Goal: Transaction & Acquisition: Purchase product/service

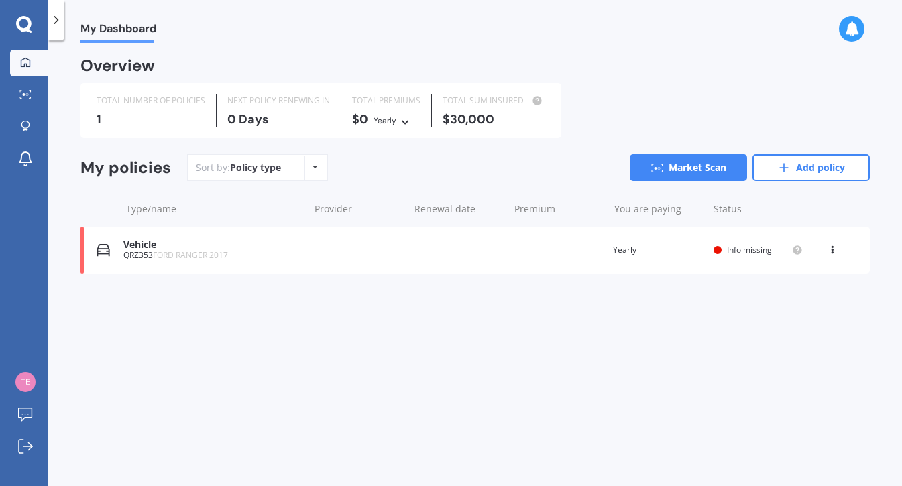
click at [24, 23] on icon at bounding box center [24, 24] width 16 height 17
click at [27, 130] on icon at bounding box center [25, 130] width 5 height 2
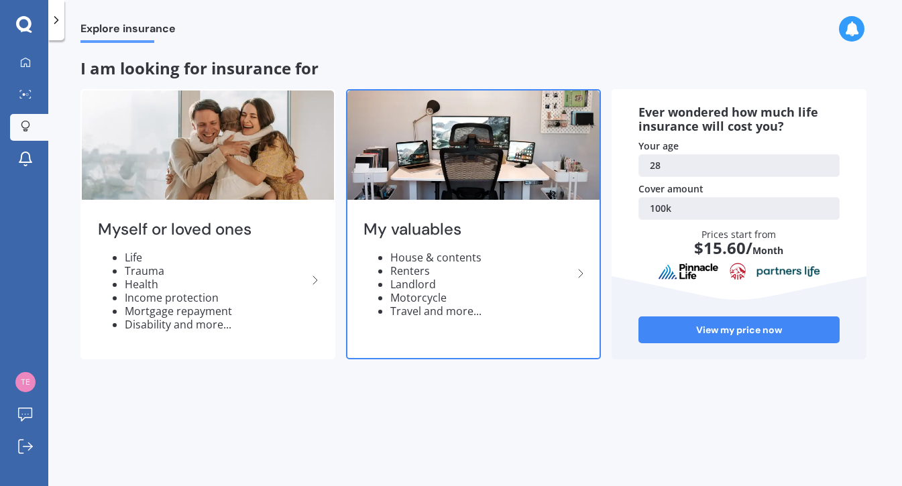
click at [493, 239] on div "My valuables House & contents Renters Landlord Motorcycle Travel and more..." at bounding box center [473, 274] width 252 height 142
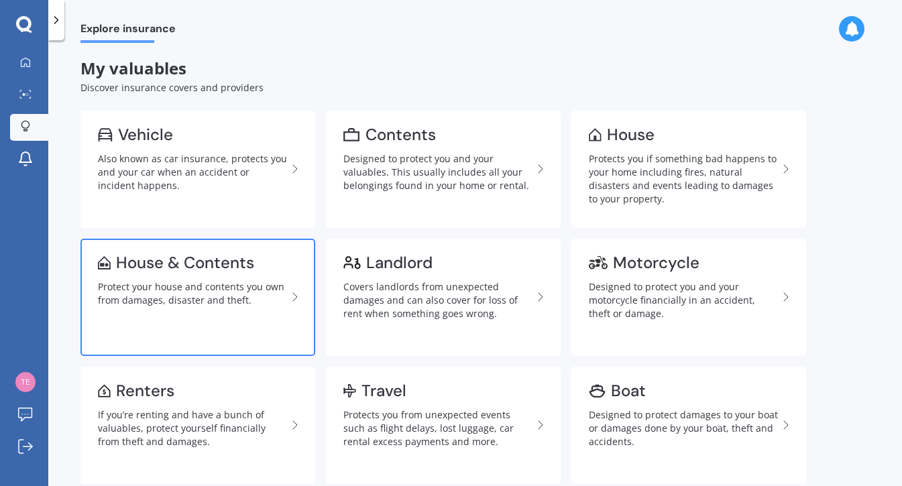
click at [237, 319] on link "House & Contents Protect your house and contents you own from damages, disaster…" at bounding box center [197, 297] width 235 height 117
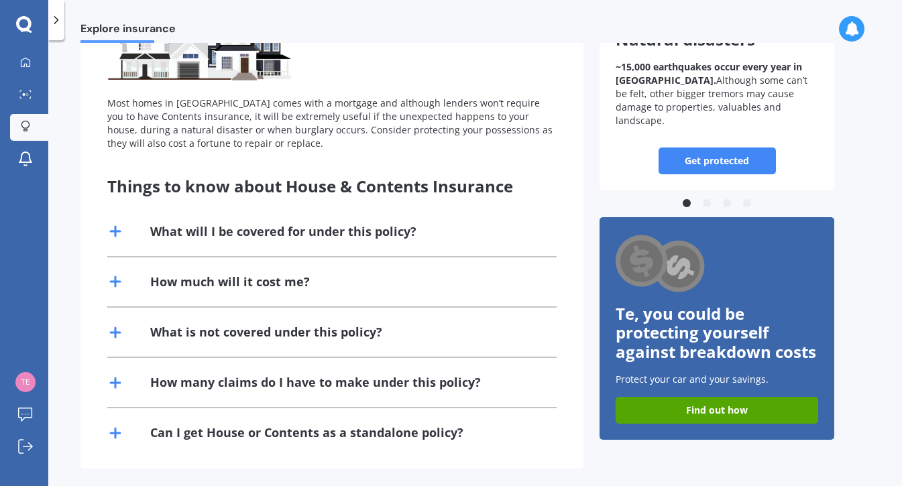
scroll to position [162, 0]
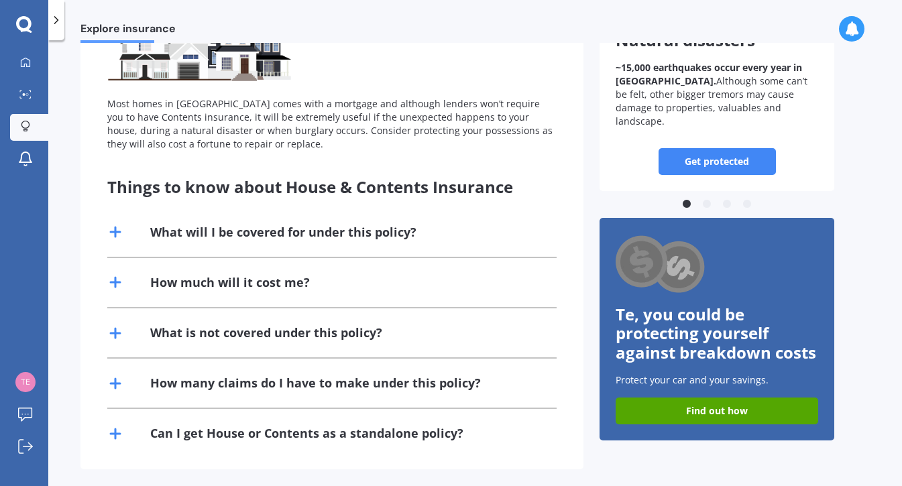
click at [167, 274] on div "How much will it cost me?" at bounding box center [230, 282] width 160 height 17
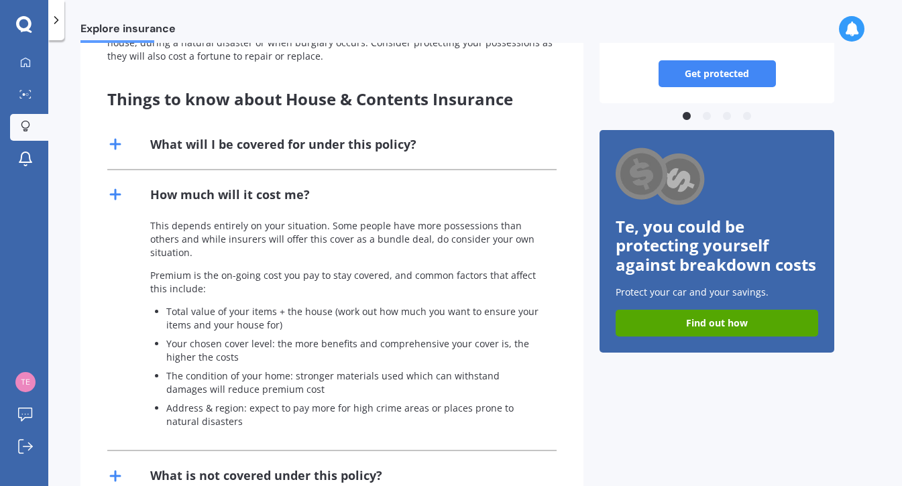
scroll to position [256, 0]
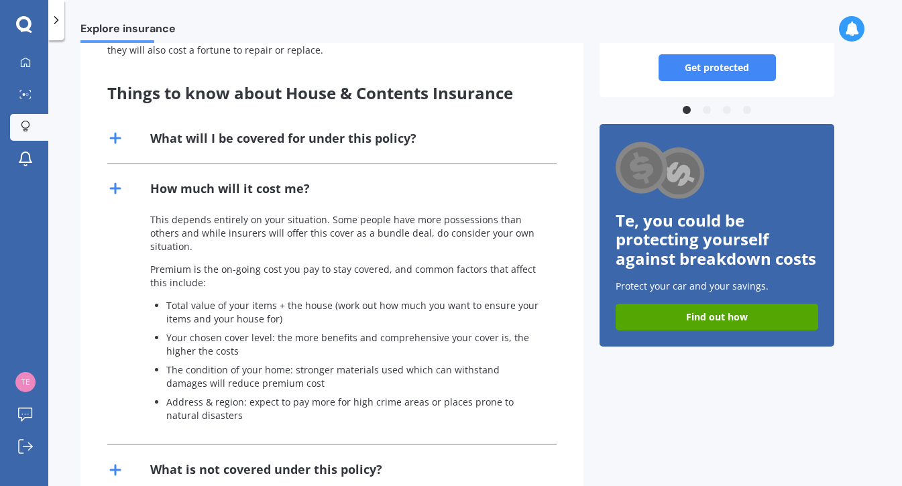
click at [106, 180] on div "Get protected Most homes in New Zealand comes with a mortgage and although lend…" at bounding box center [331, 244] width 503 height 724
click at [120, 185] on icon at bounding box center [115, 188] width 16 height 16
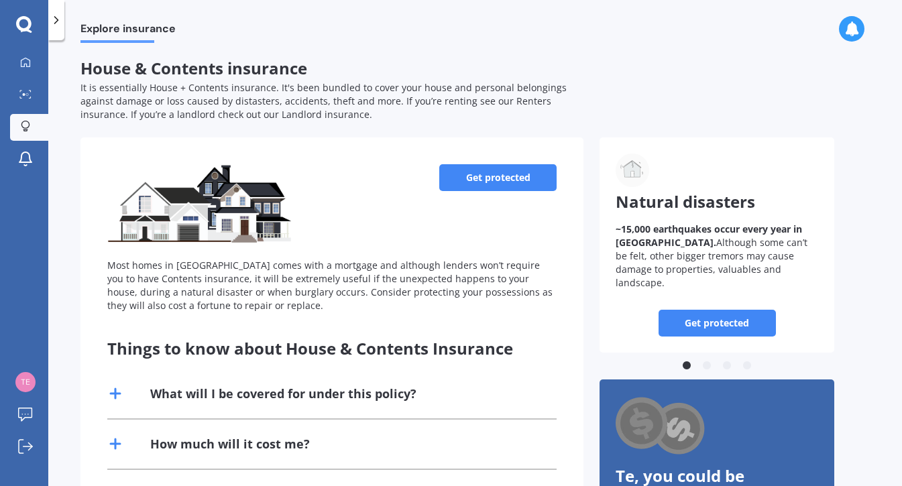
scroll to position [0, 0]
click at [483, 170] on link "Get protected" at bounding box center [497, 177] width 117 height 27
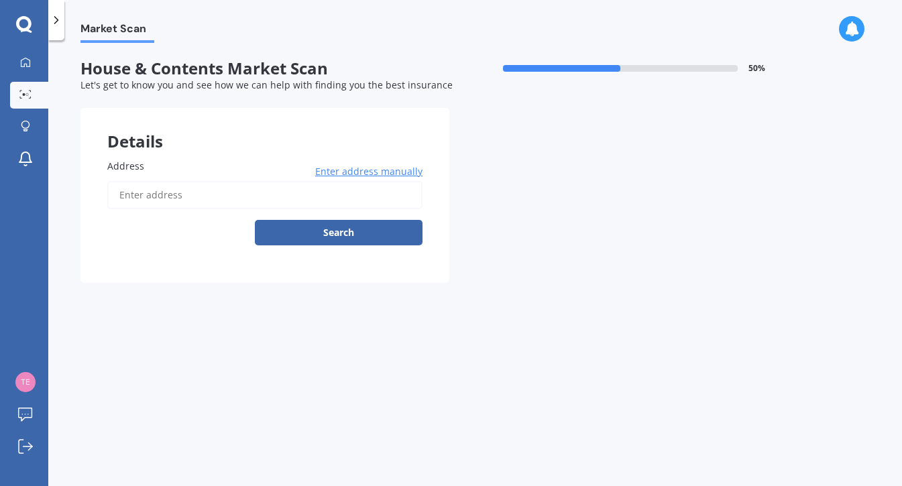
click at [269, 194] on input "Address" at bounding box center [264, 195] width 315 height 28
drag, startPoint x: 269, startPoint y: 194, endPoint x: 289, endPoint y: 215, distance: 28.9
type input "34 McPhail Street, Birkdale, Auckland 0626"
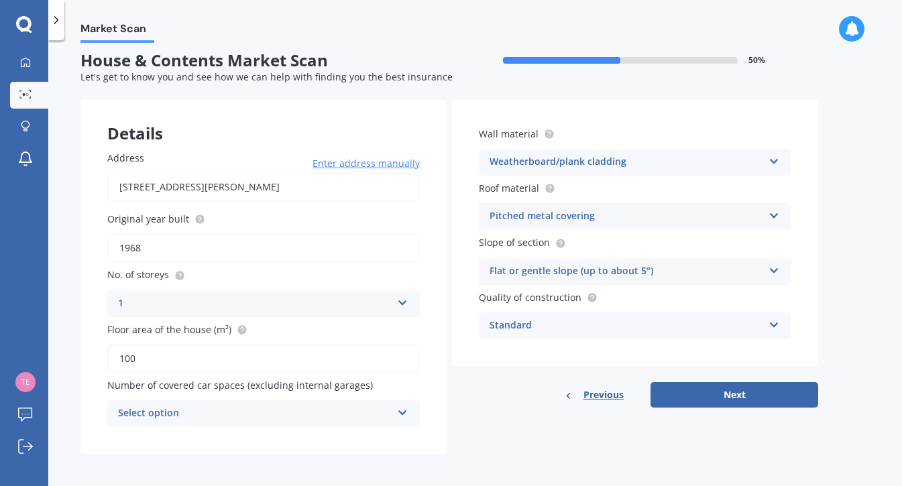
scroll to position [7, 0]
click at [776, 162] on icon at bounding box center [774, 159] width 11 height 9
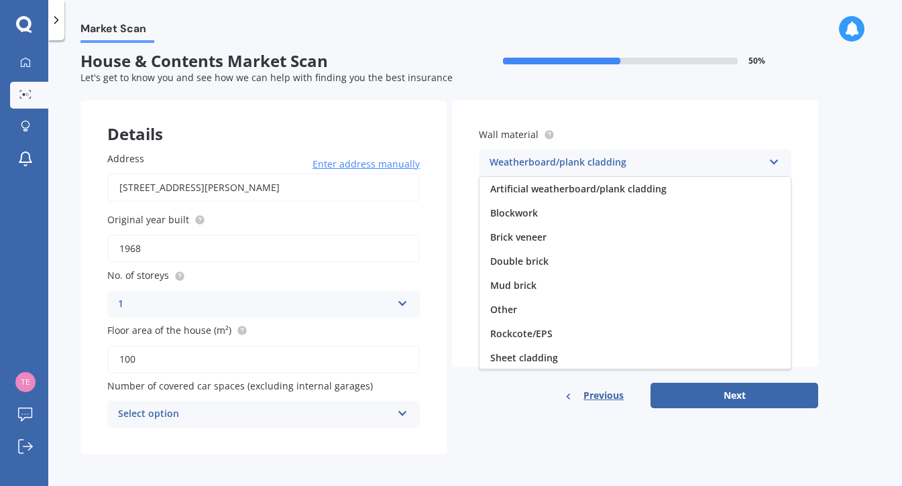
scroll to position [122, 0]
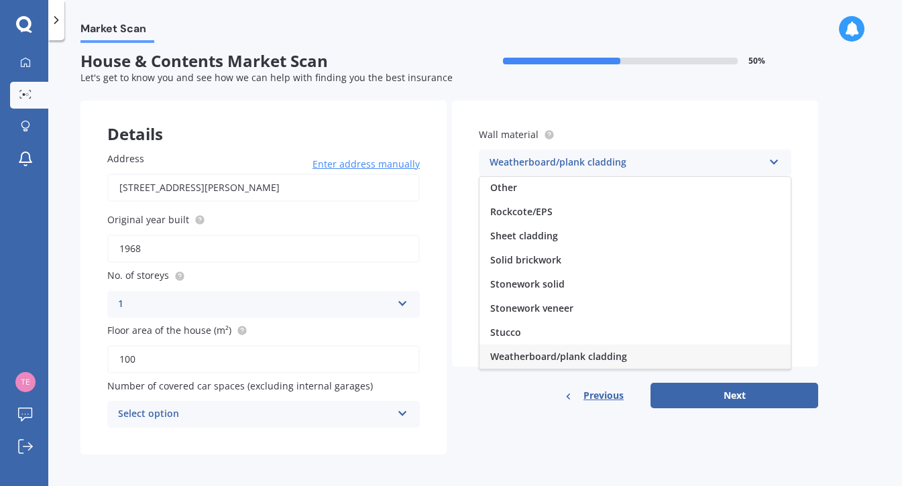
click at [776, 162] on icon at bounding box center [774, 159] width 11 height 9
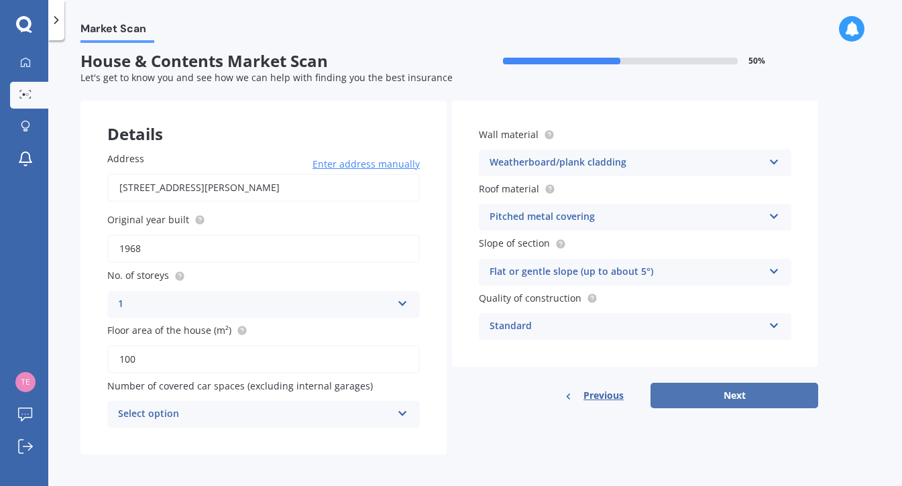
click at [771, 384] on button "Next" at bounding box center [735, 395] width 168 height 25
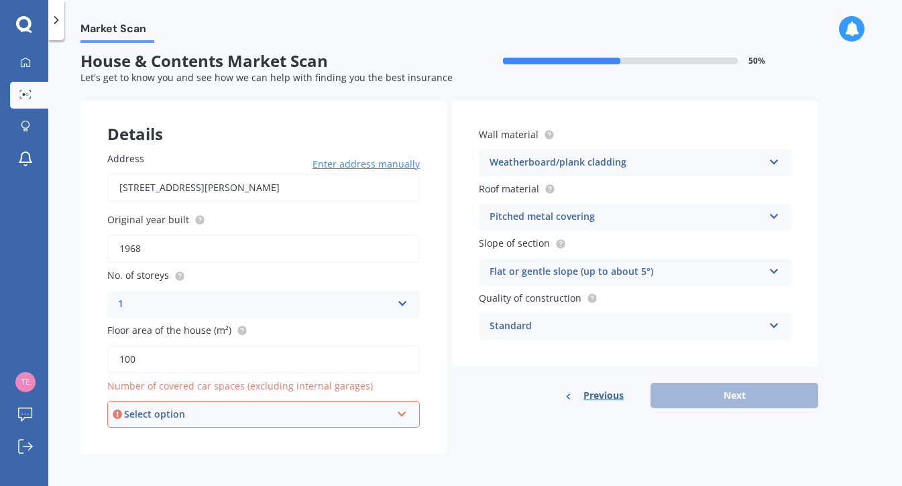
click at [375, 408] on div "Select option" at bounding box center [257, 414] width 267 height 15
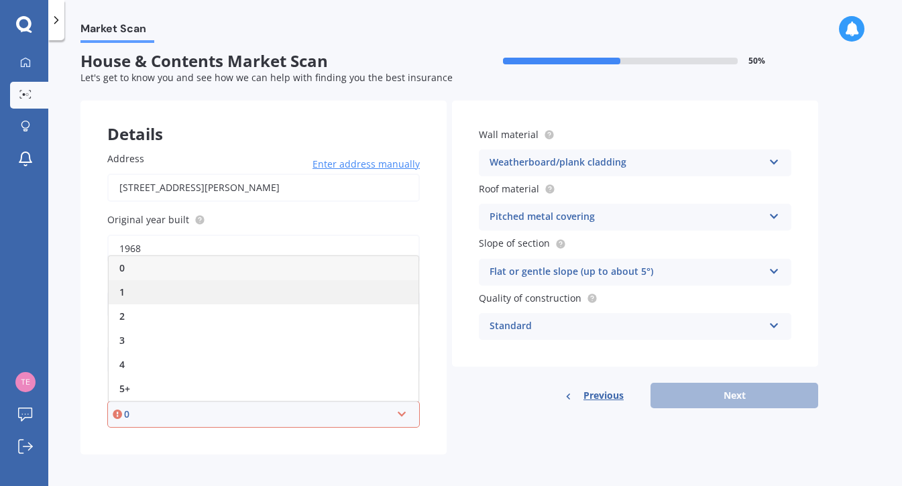
click at [290, 290] on div "1" at bounding box center [264, 292] width 310 height 24
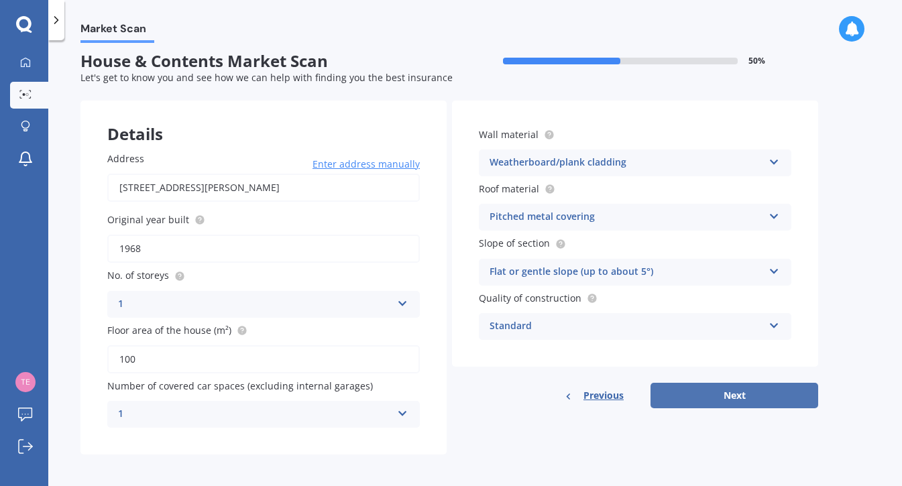
click at [724, 398] on button "Next" at bounding box center [735, 395] width 168 height 25
select select "23"
select select "08"
select select "1997"
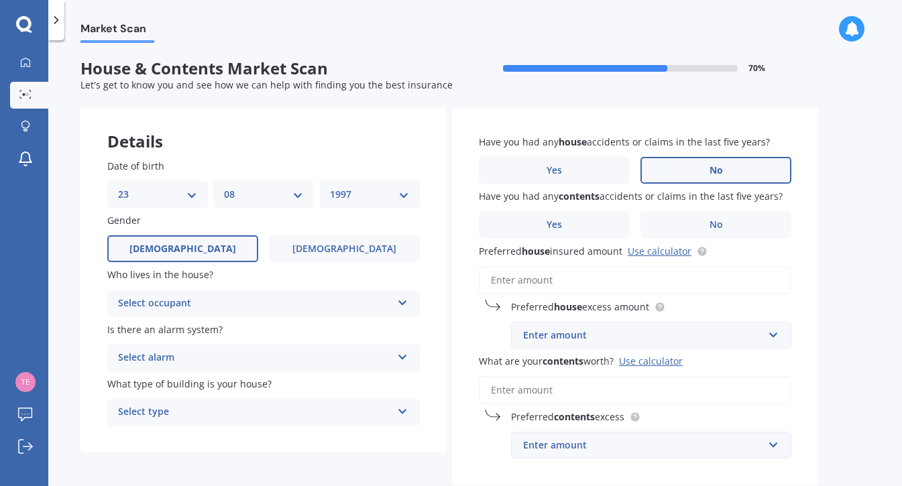
scroll to position [0, 0]
click at [755, 161] on label "No" at bounding box center [715, 170] width 151 height 27
click at [0, 0] on input "No" at bounding box center [0, 0] width 0 height 0
click at [730, 225] on label "No" at bounding box center [715, 224] width 151 height 27
click at [0, 0] on input "No" at bounding box center [0, 0] width 0 height 0
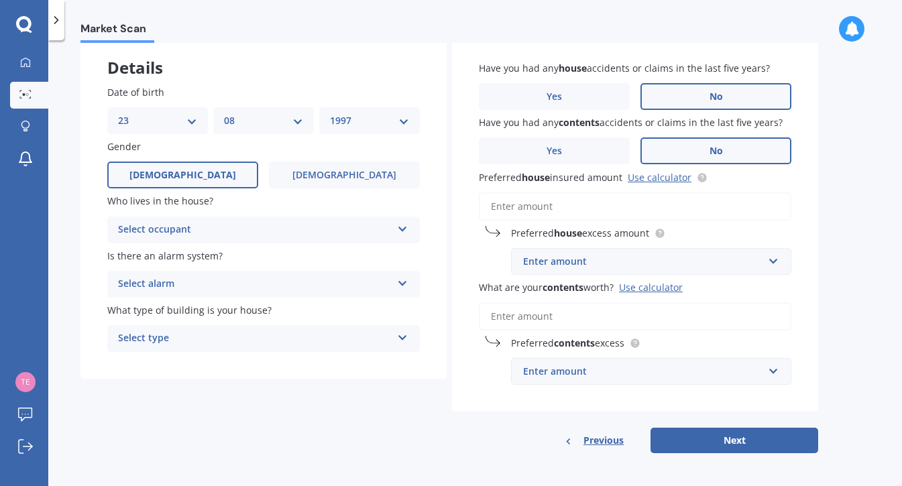
scroll to position [73, 0]
click at [659, 208] on input "Preferred house insured amount Use calculator" at bounding box center [635, 207] width 313 height 28
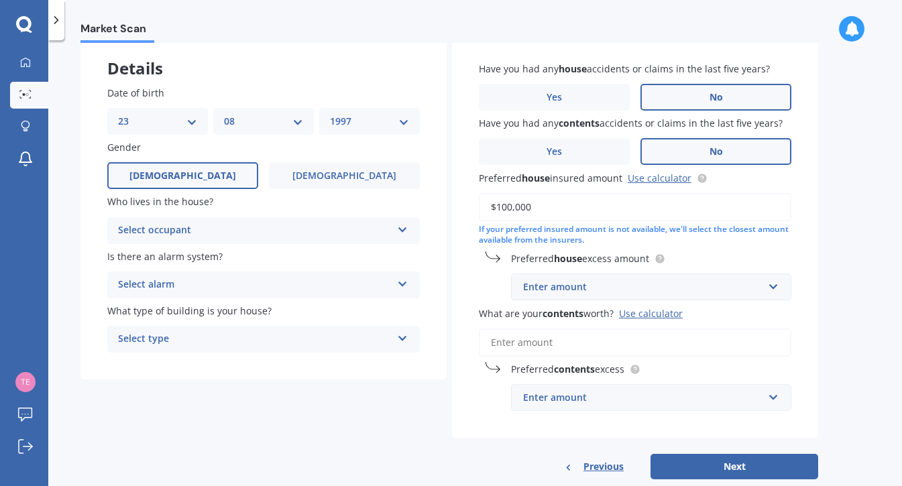
type input "$1,000,000"
click at [665, 341] on input "What are your contents worth? Use calculator" at bounding box center [635, 343] width 313 height 28
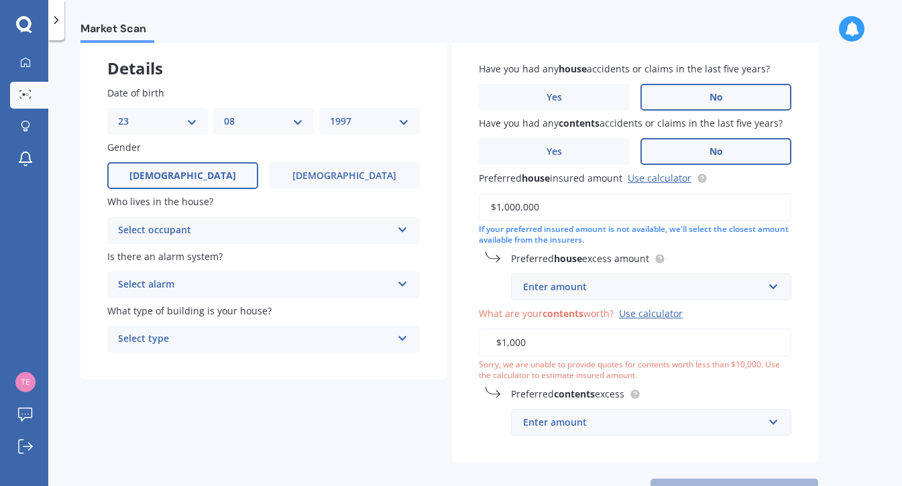
type input "$10,000"
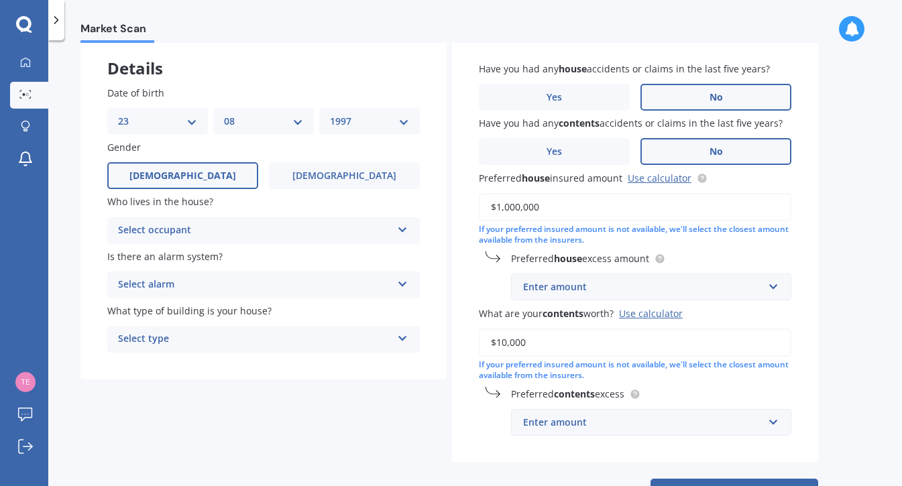
click at [843, 367] on div "Market Scan House & Contents Market Scan 70 % Let's get to know you and see how…" at bounding box center [475, 266] width 854 height 446
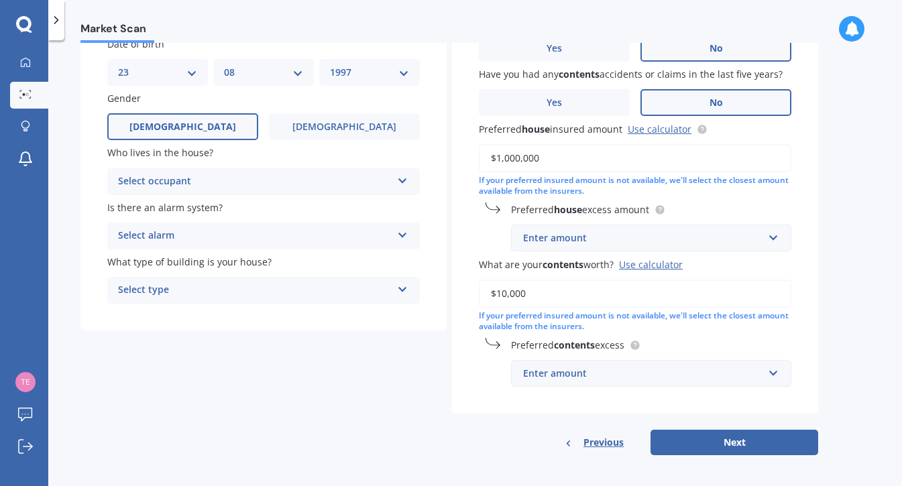
scroll to position [121, 0]
click at [406, 181] on icon at bounding box center [402, 178] width 11 height 9
click at [386, 203] on div "Owner" at bounding box center [263, 208] width 311 height 24
click at [391, 230] on div "Select alarm" at bounding box center [255, 237] width 274 height 16
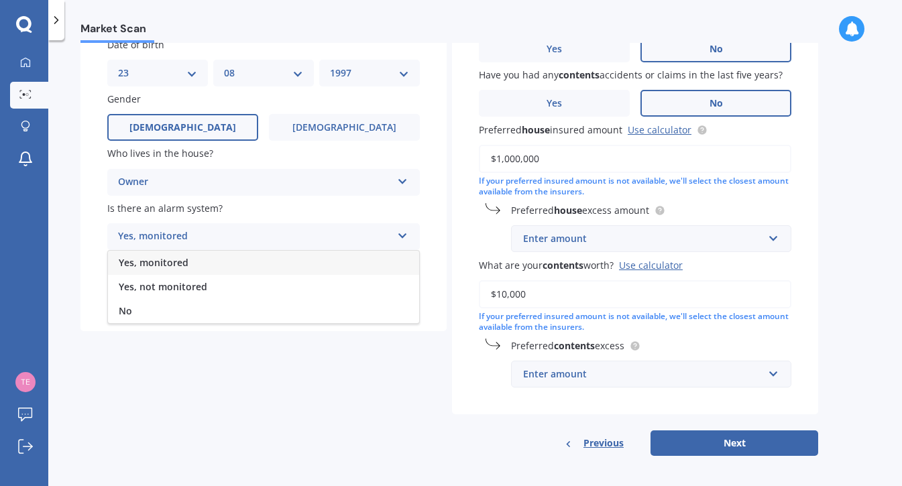
click at [380, 257] on div "Yes, monitored" at bounding box center [263, 263] width 311 height 24
click at [382, 286] on div "Select type" at bounding box center [255, 291] width 274 height 16
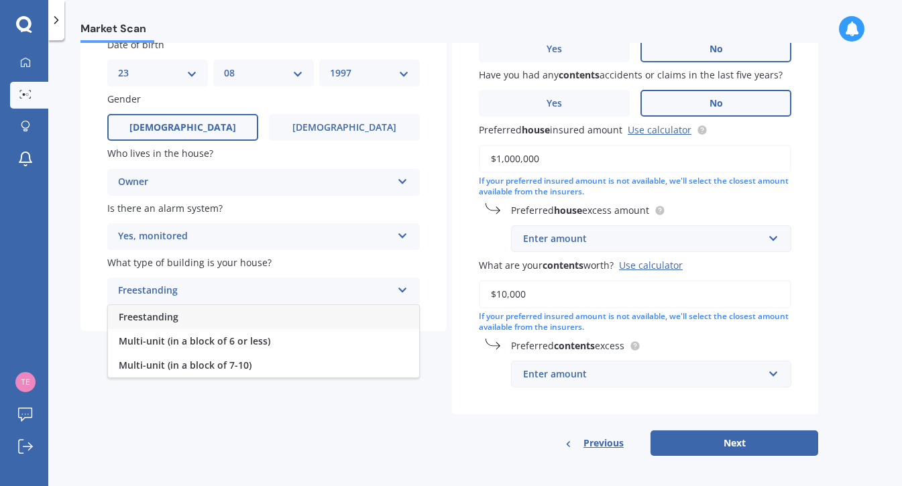
click at [376, 317] on div "Freestanding" at bounding box center [263, 317] width 311 height 24
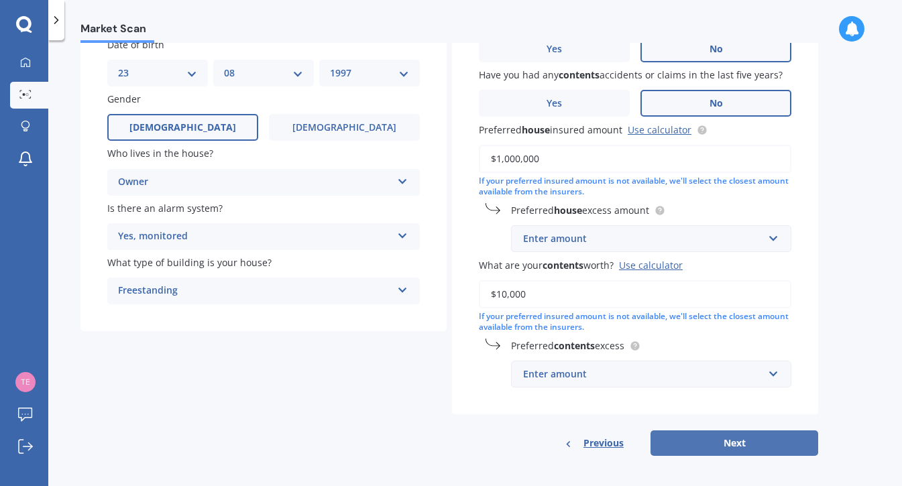
click at [701, 439] on button "Next" at bounding box center [735, 443] width 168 height 25
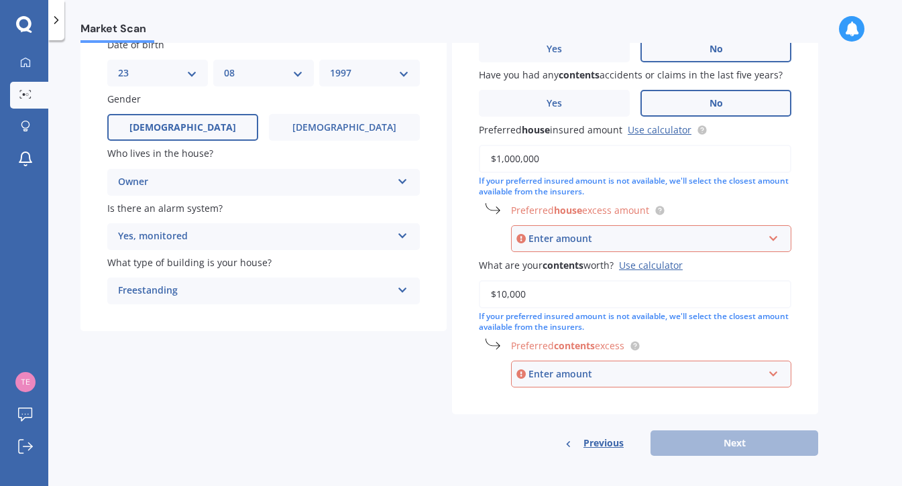
click at [786, 232] on div "Enter amount $300 $400 $500 $750 $1,000 $2,000 $2,500" at bounding box center [651, 238] width 280 height 27
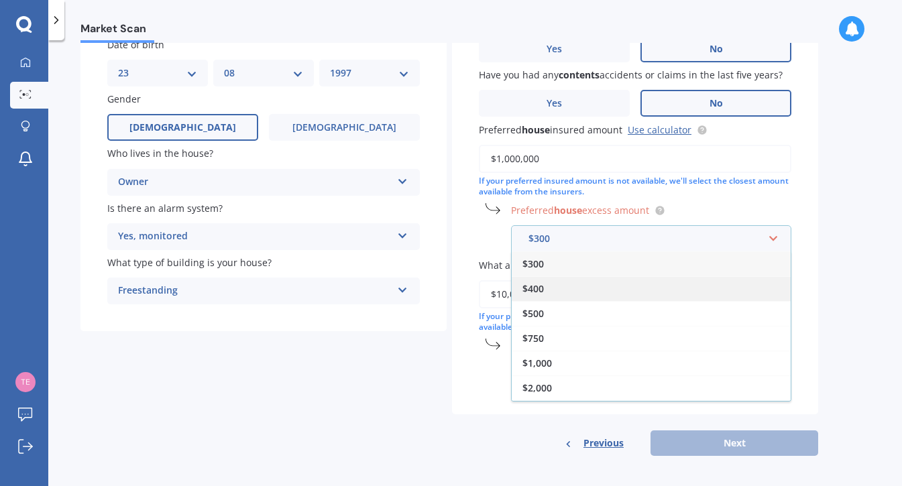
click at [695, 284] on div "$400" at bounding box center [651, 288] width 279 height 25
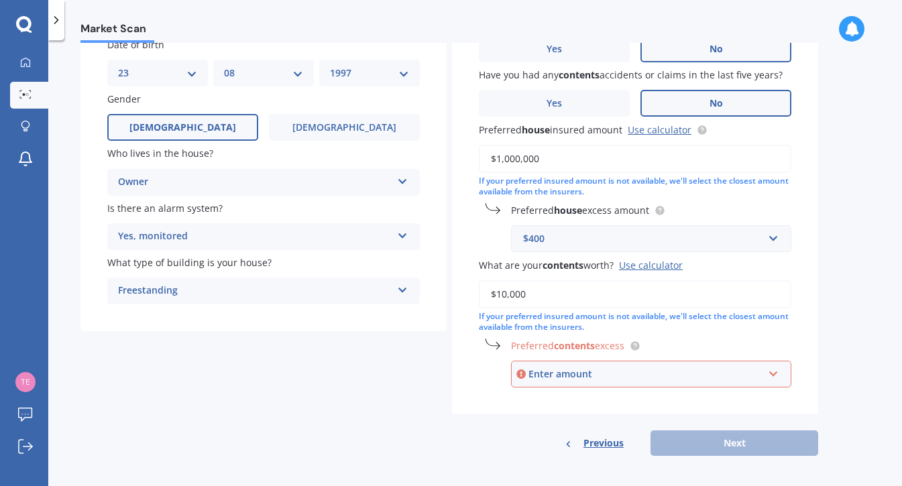
click at [765, 388] on div "Have you had any house accidents or claims in the last five years? Yes No Have …" at bounding box center [635, 201] width 366 height 429
click at [776, 371] on input "text" at bounding box center [646, 373] width 268 height 25
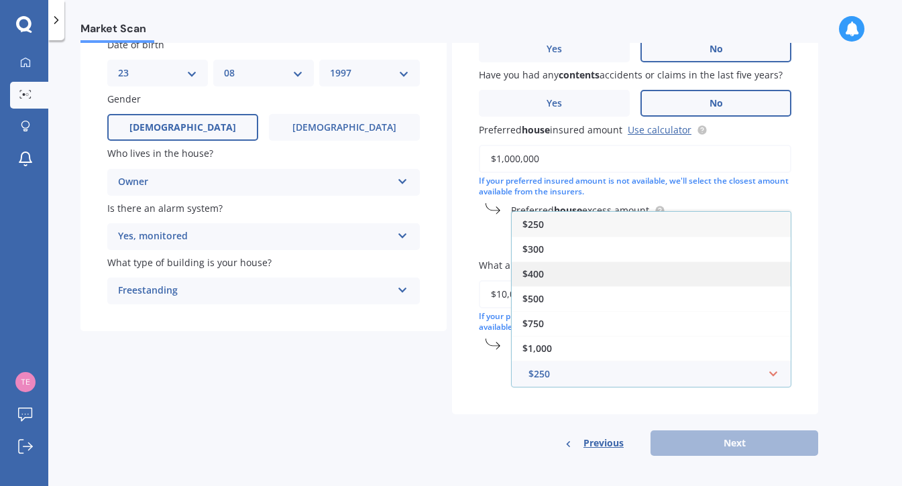
click at [543, 268] on span "$400" at bounding box center [532, 274] width 21 height 13
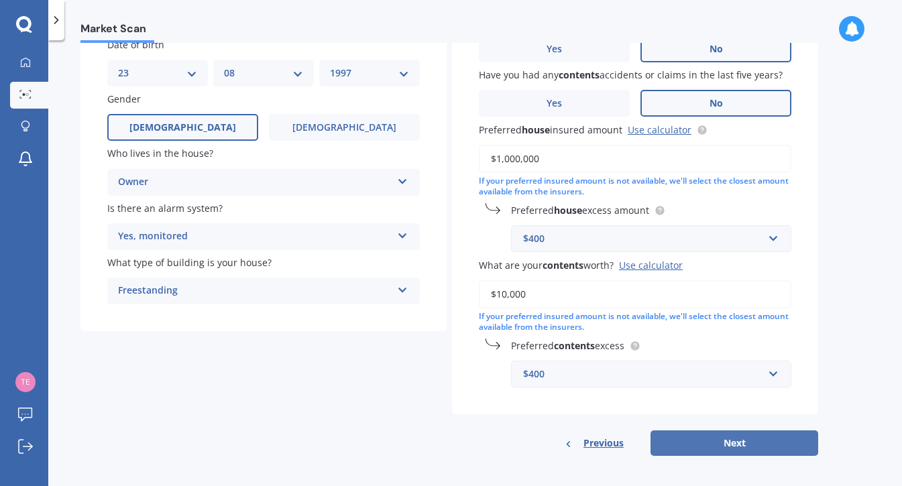
click at [742, 438] on button "Next" at bounding box center [735, 443] width 168 height 25
select select "23"
select select "08"
select select "1997"
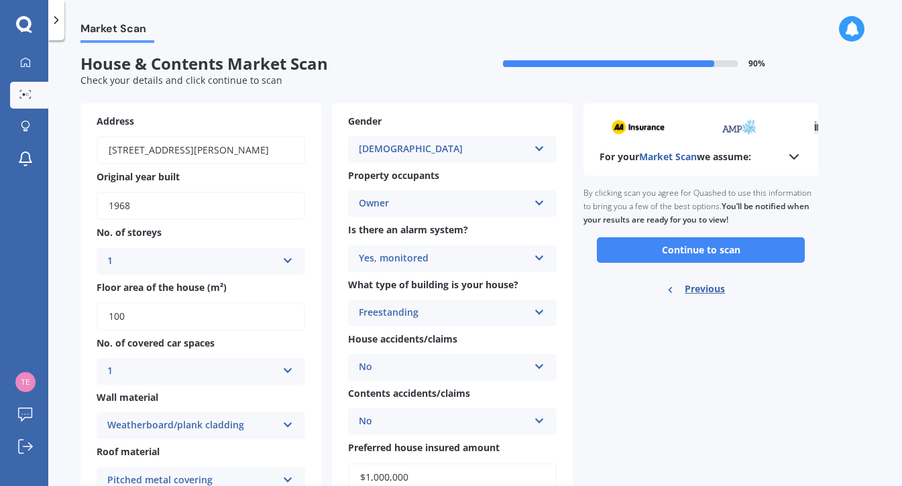
scroll to position [0, 0]
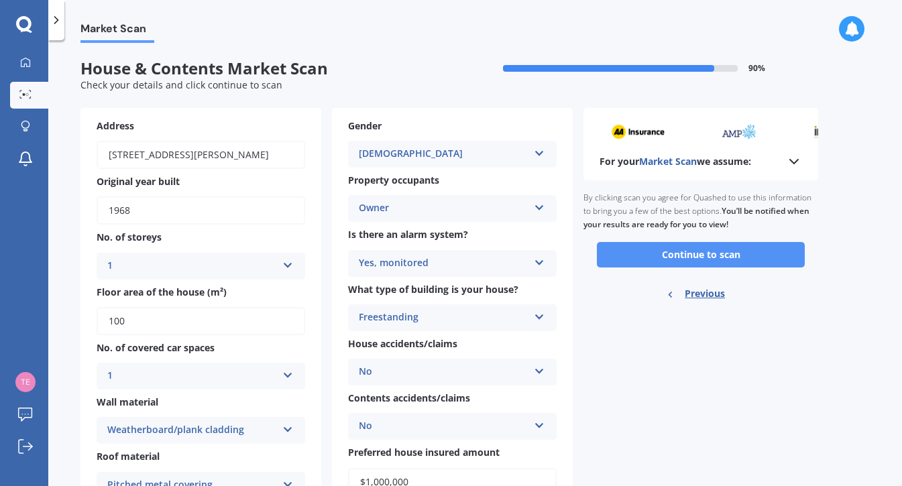
click at [656, 253] on button "Continue to scan" at bounding box center [701, 254] width 208 height 25
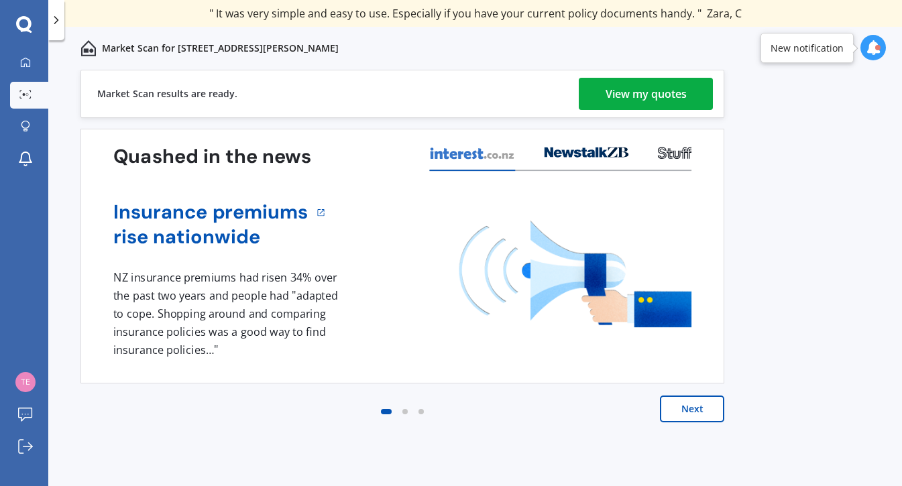
click at [686, 103] on div "View my quotes" at bounding box center [646, 94] width 81 height 32
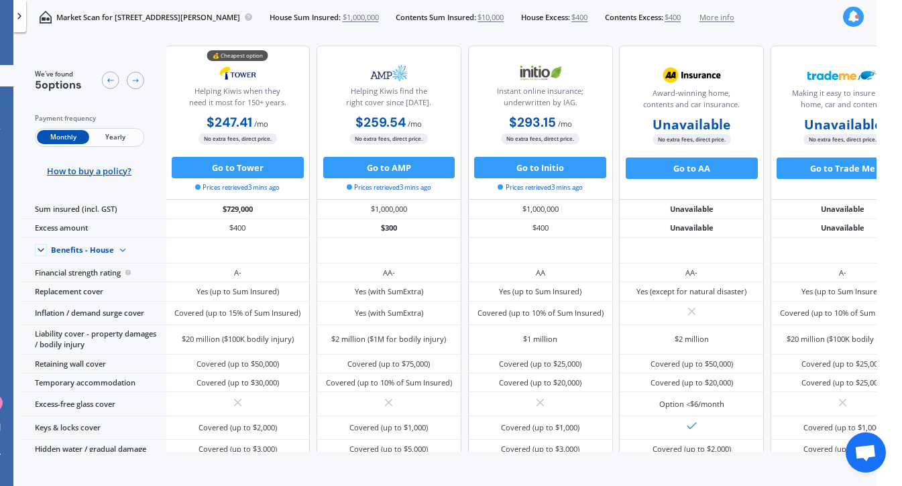
scroll to position [0, 2]
